Goal: Check status

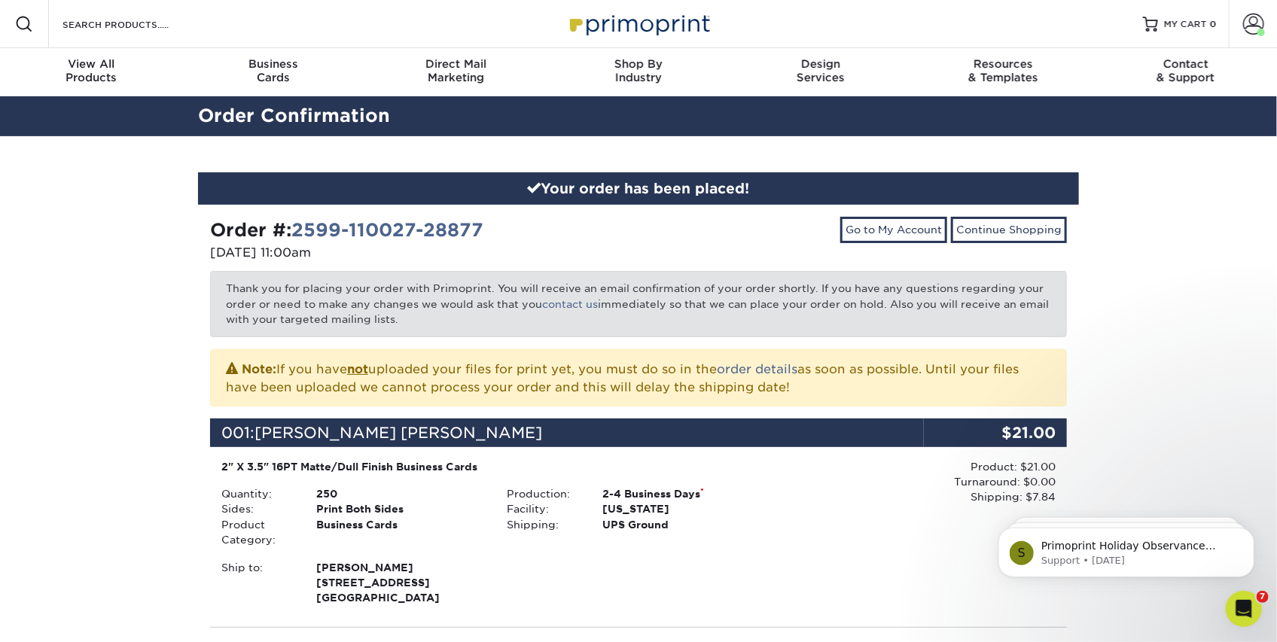
drag, startPoint x: 299, startPoint y: 255, endPoint x: 321, endPoint y: 255, distance: 21.9
click at [321, 255] on p "[DATE] 11:00am" at bounding box center [418, 253] width 417 height 18
drag, startPoint x: 321, startPoint y: 255, endPoint x: 292, endPoint y: 257, distance: 28.7
click at [292, 257] on p "[DATE] 11:00am" at bounding box center [418, 253] width 417 height 18
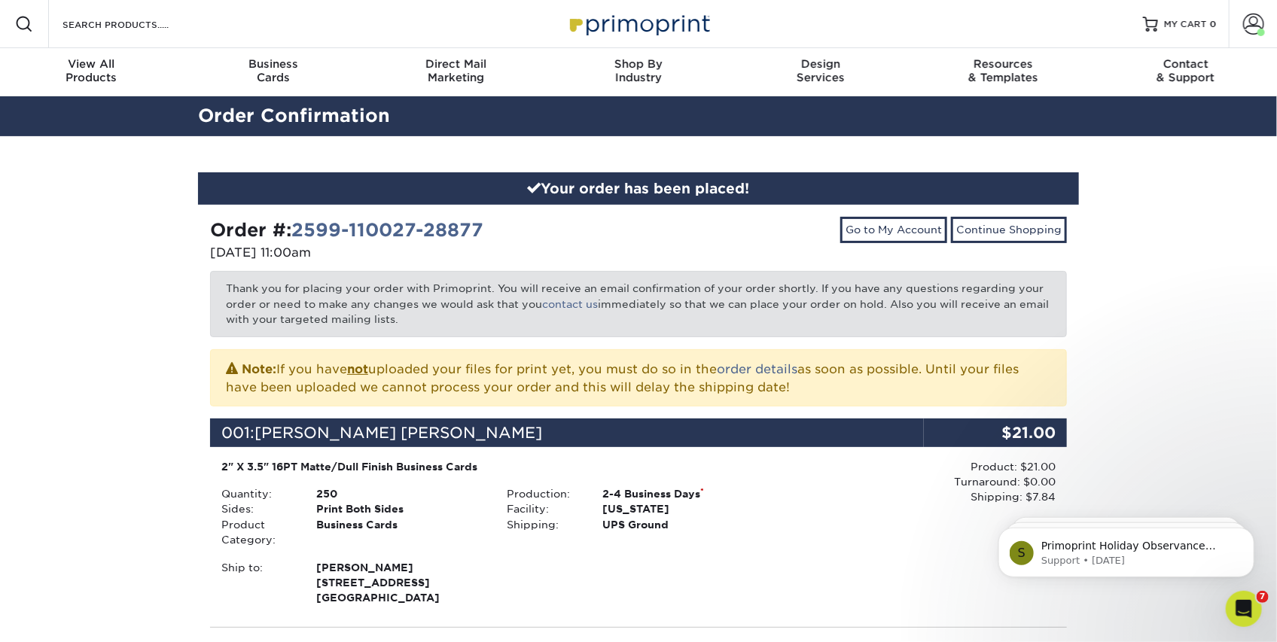
click at [283, 258] on p "[DATE] 11:00am" at bounding box center [418, 253] width 417 height 18
drag, startPoint x: 285, startPoint y: 255, endPoint x: 272, endPoint y: 256, distance: 13.6
click at [272, 256] on p "[DATE] 11:00am" at bounding box center [418, 253] width 417 height 18
drag, startPoint x: 218, startPoint y: 251, endPoint x: 281, endPoint y: 255, distance: 62.6
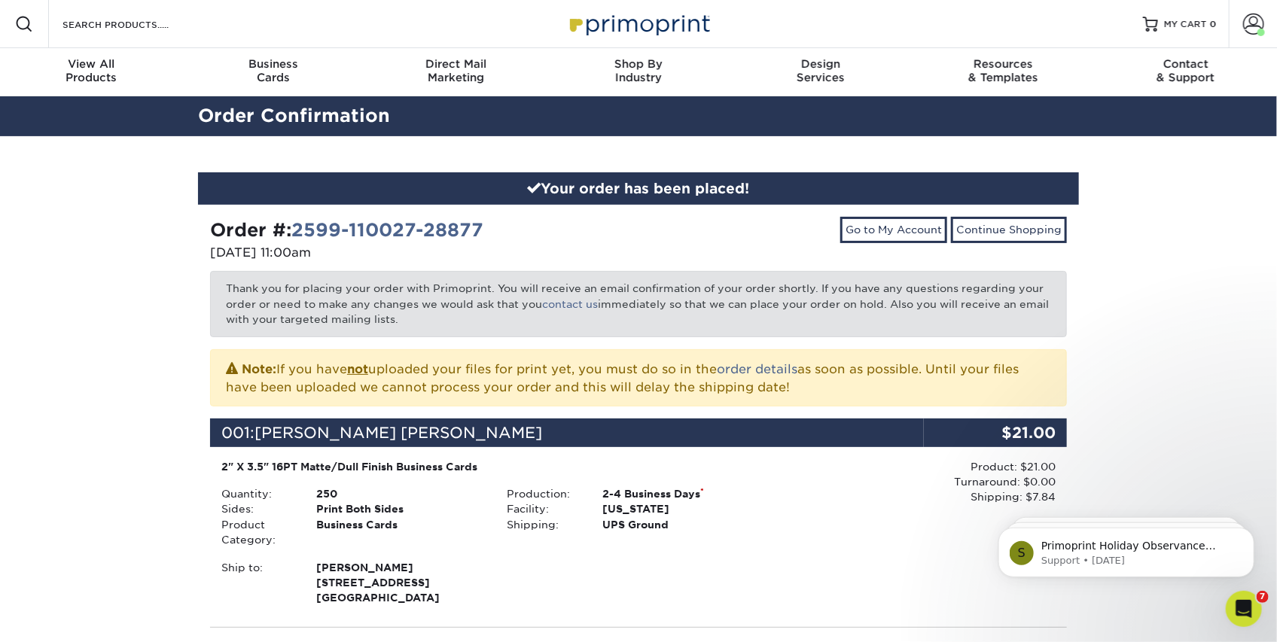
click at [281, 255] on p "[DATE] 11:00am" at bounding box center [418, 253] width 417 height 18
drag, startPoint x: 281, startPoint y: 255, endPoint x: 219, endPoint y: 253, distance: 61.8
click at [219, 253] on p "[DATE] 11:00am" at bounding box center [418, 253] width 417 height 18
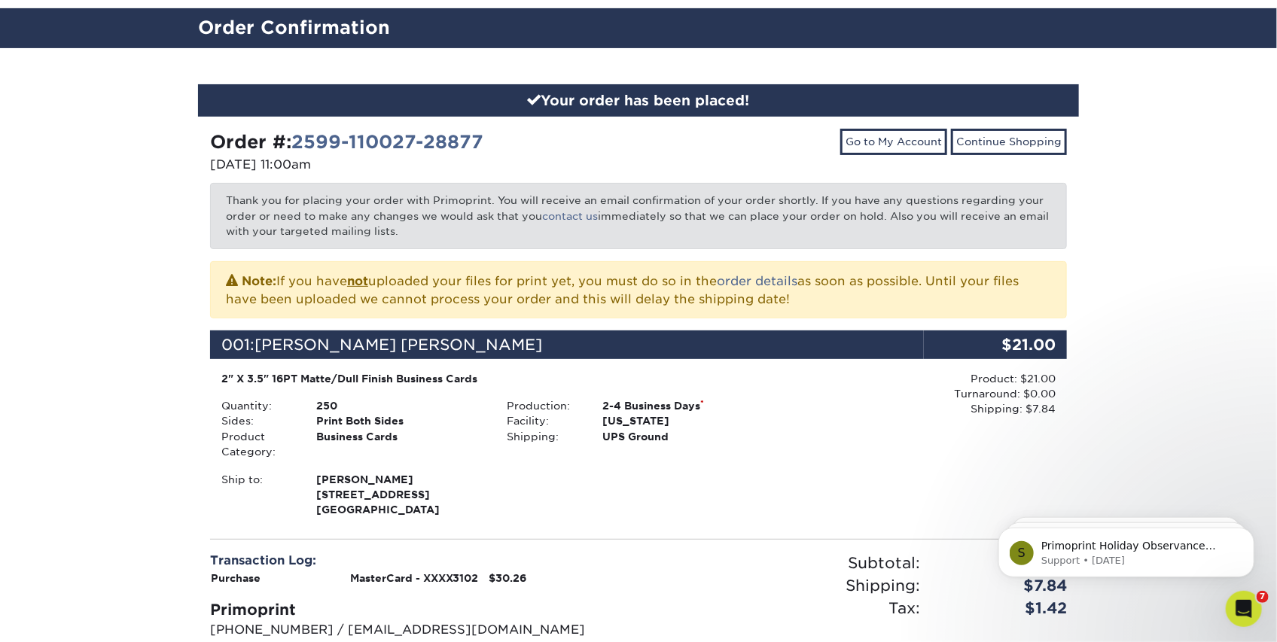
scroll to position [81, 0]
